Goal: Task Accomplishment & Management: Complete application form

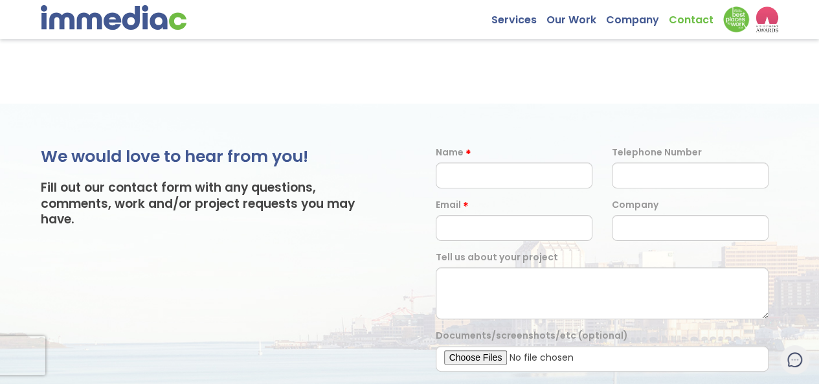
scroll to position [75, 0]
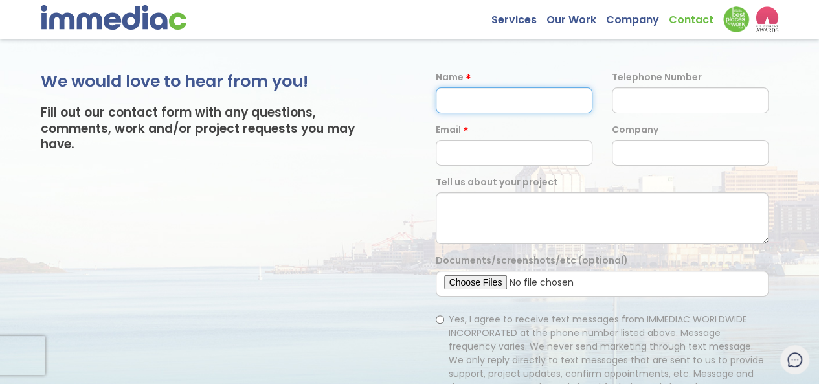
click at [505, 87] on input "text" at bounding box center [514, 100] width 157 height 26
type input "Eddie Mangla"
type input "6515056830"
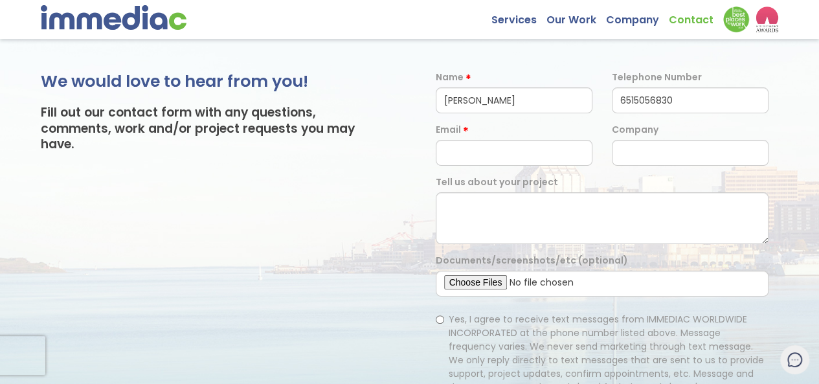
type input "partner@pixelcomets.io"
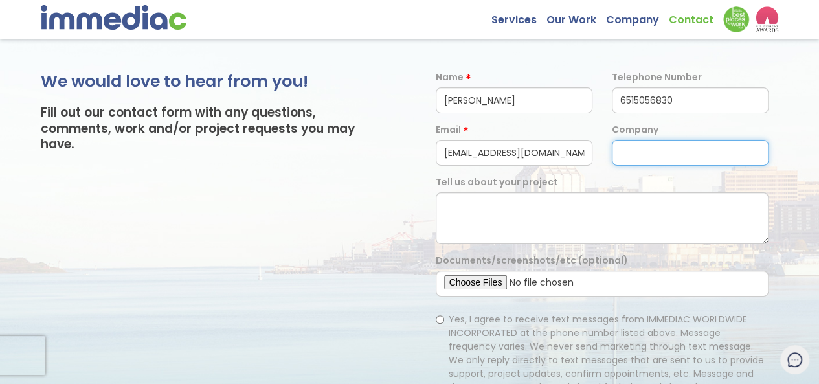
type input "Pixelcomits"
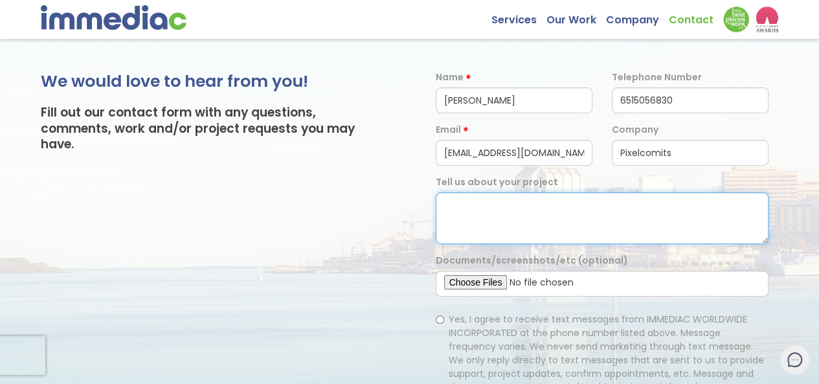
click at [529, 192] on textarea at bounding box center [602, 218] width 333 height 52
paste textarea "I own my own digital marketing firm - pixelcomets.io We do some kickass work, c…"
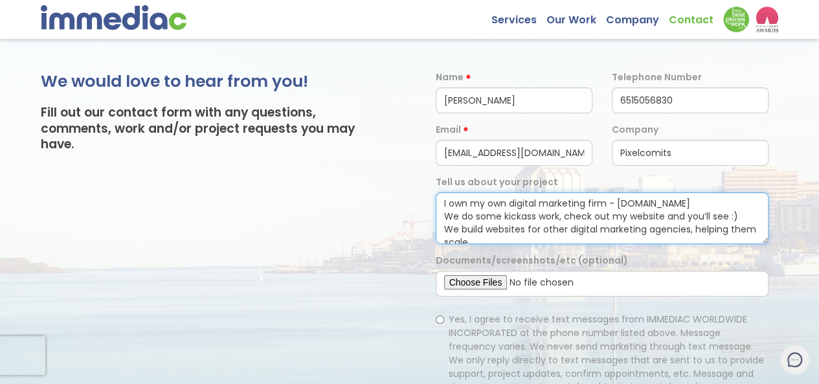
scroll to position [69, 0]
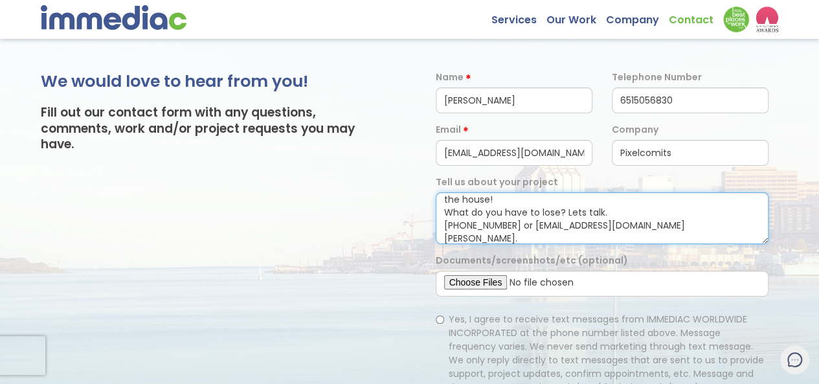
type textarea "I own my own digital marketing firm - pixelcomets.io We do some kickass work, c…"
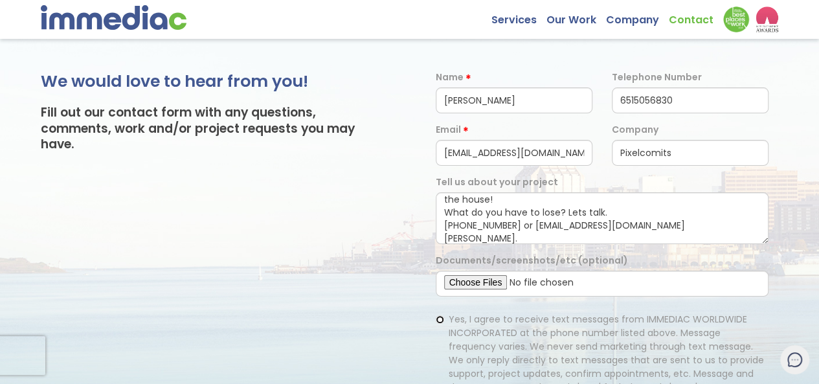
click at [442, 315] on input "Yes, I agree to receive text messages from IMMEDIAC WORLDWIDE INCORPORATED at t…" at bounding box center [440, 319] width 8 height 8
radio input "true"
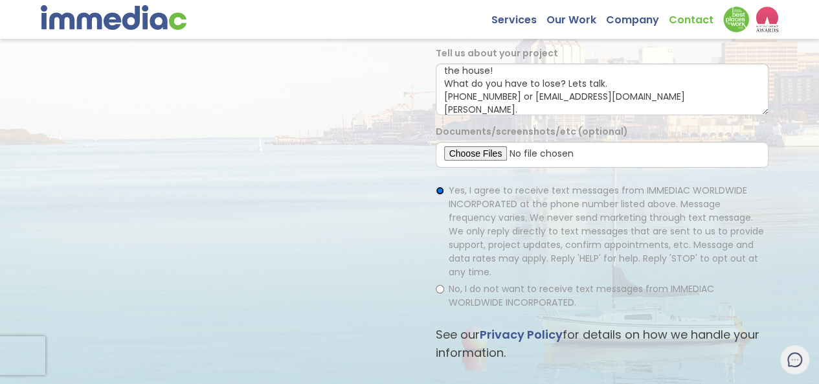
scroll to position [205, 0]
click at [442, 284] on input "No, I do not want to receive text messages from IMMEDIAC WORLDWIDE INCORPORATED." at bounding box center [440, 288] width 8 height 8
radio input "true"
click at [442, 186] on input "Yes, I agree to receive text messages from IMMEDIAC WORLDWIDE INCORPORATED at t…" at bounding box center [440, 190] width 8 height 8
radio input "true"
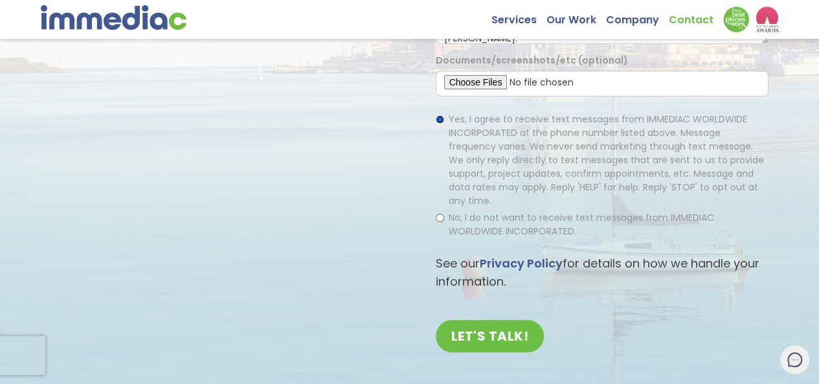
scroll to position [276, 0]
click at [499, 319] on input "LET'S TALK!" at bounding box center [490, 335] width 109 height 32
